Goal: Task Accomplishment & Management: Manage account settings

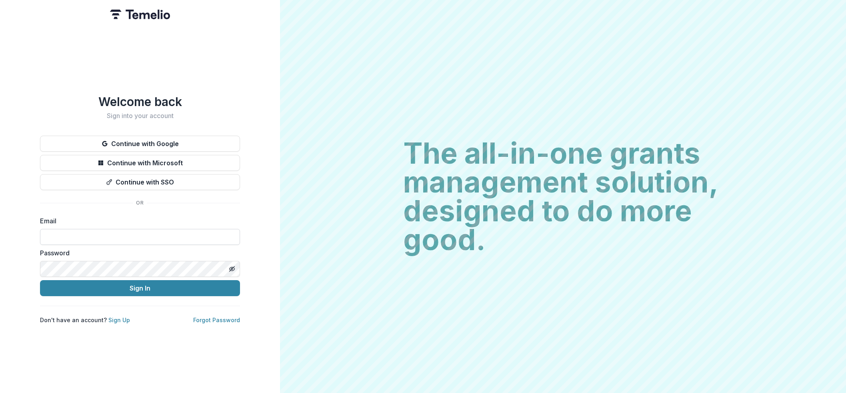
click at [201, 235] on input at bounding box center [140, 237] width 200 height 16
paste input "**********"
type input "**********"
click at [40, 280] on button "Sign In" at bounding box center [140, 288] width 200 height 16
